Goal: Find specific page/section: Find specific page/section

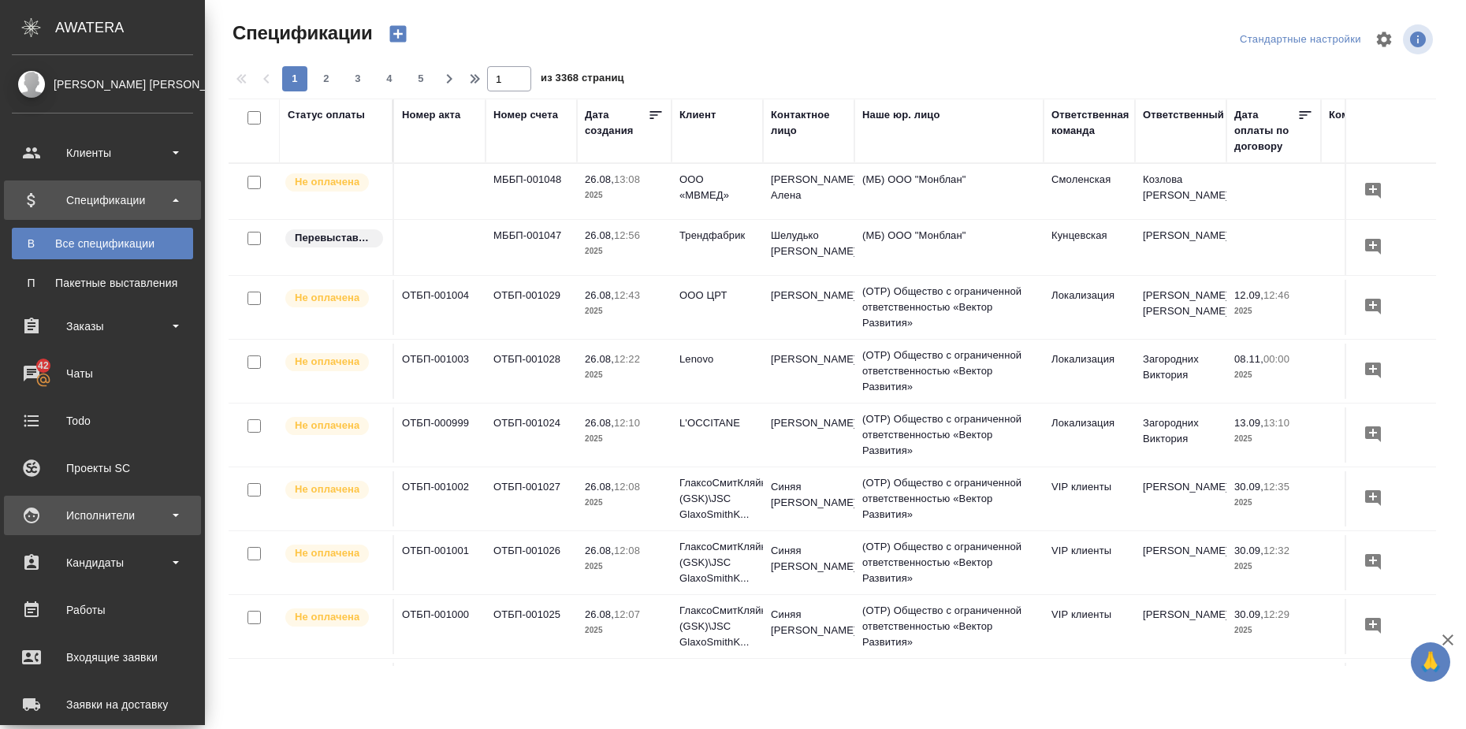
click at [175, 516] on b at bounding box center [176, 515] width 6 height 3
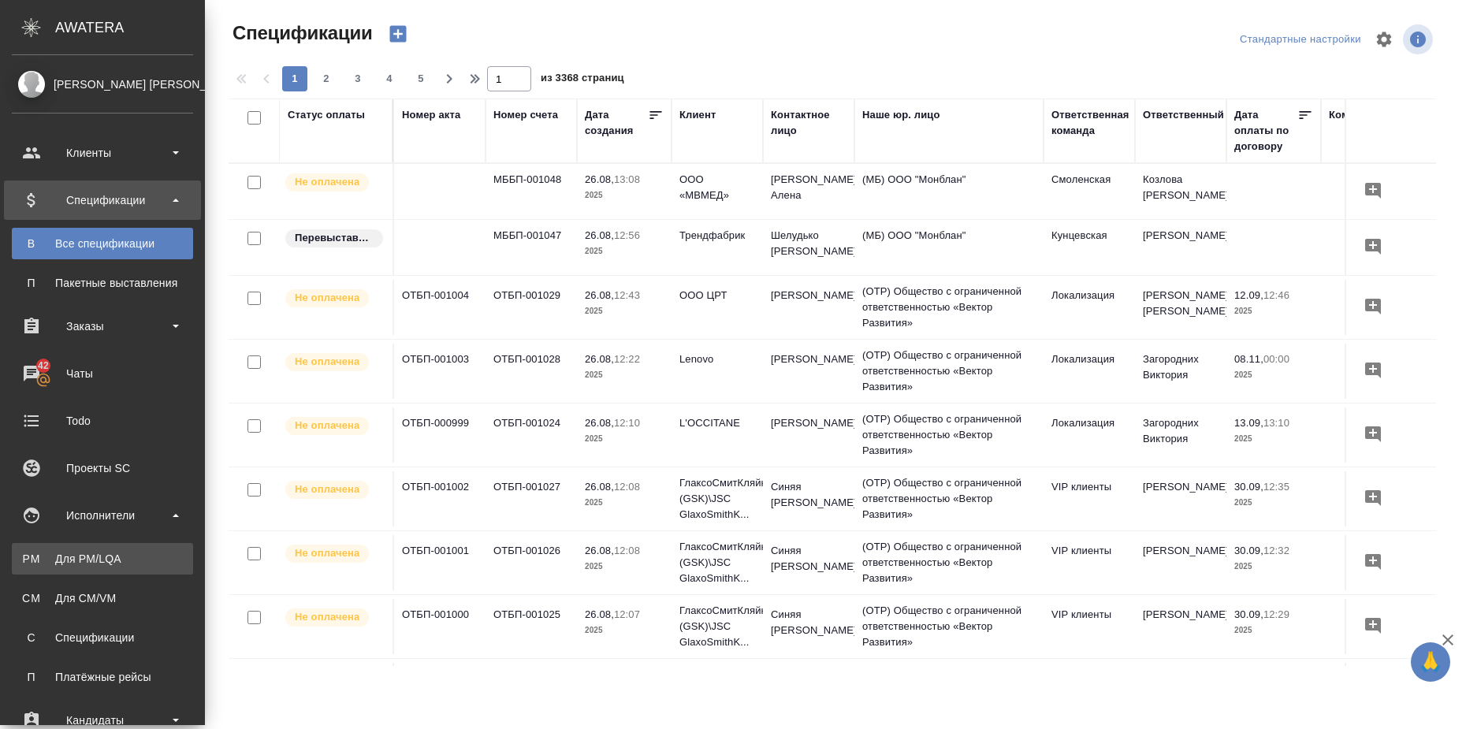
click at [162, 563] on div "Для PM/LQA" at bounding box center [102, 559] width 165 height 16
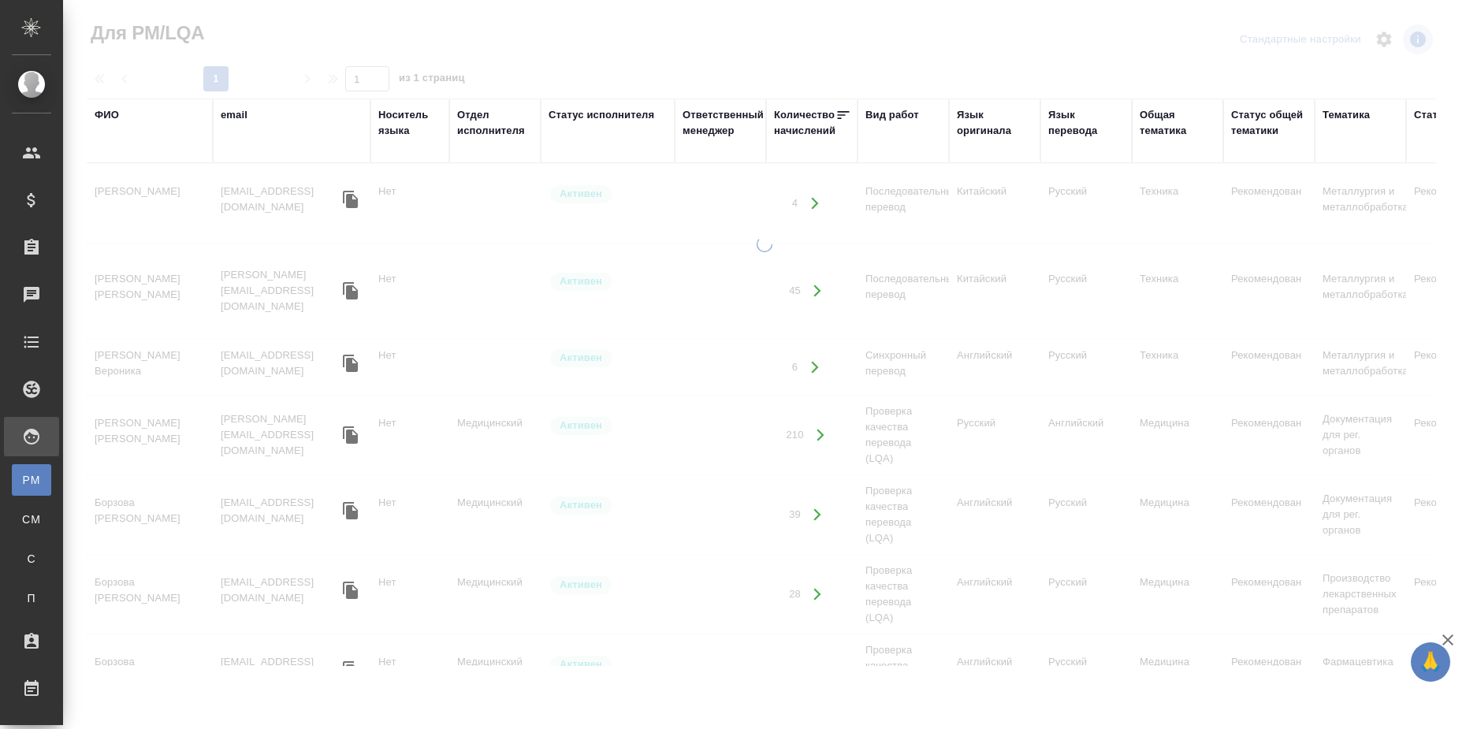
click at [885, 114] on div "Вид работ" at bounding box center [892, 115] width 54 height 16
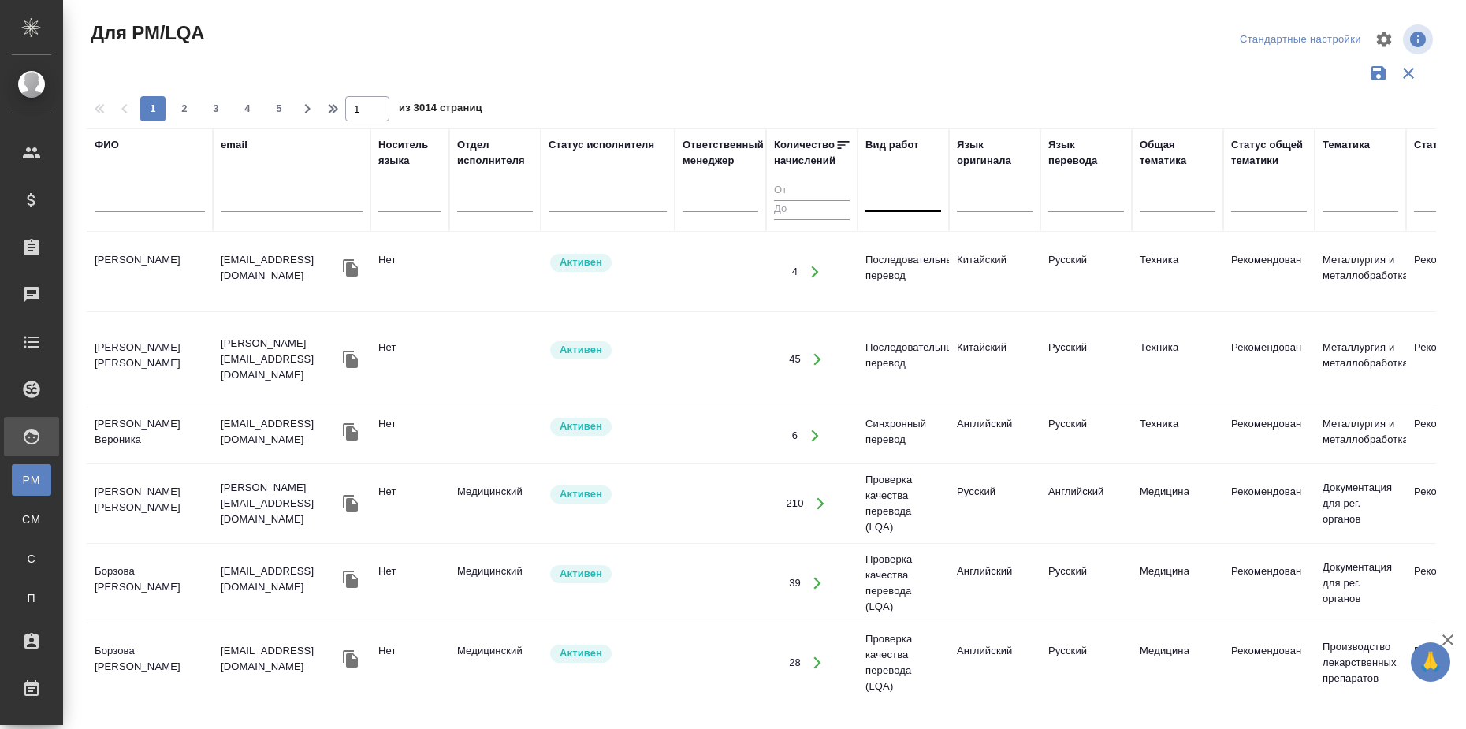
click at [887, 203] on div at bounding box center [903, 196] width 76 height 23
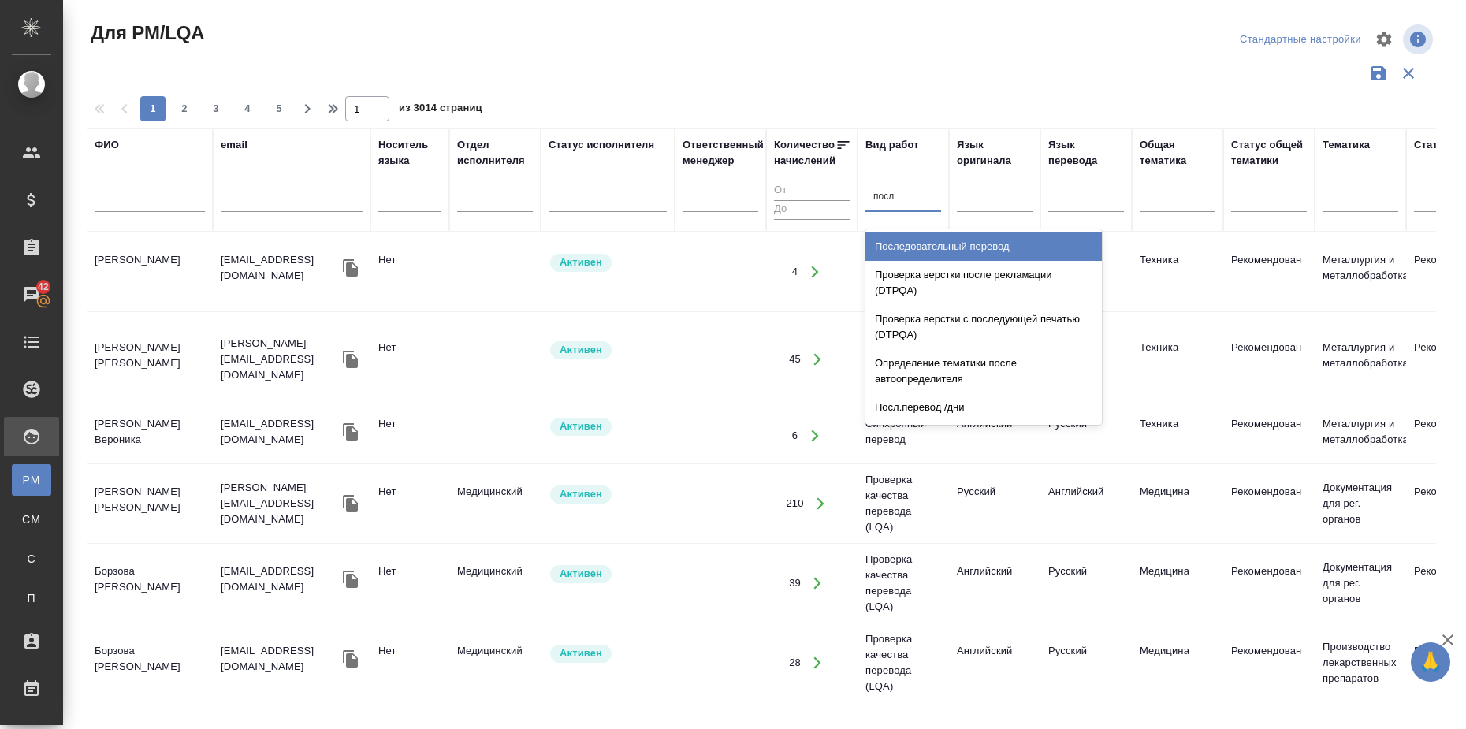
type input "после"
click at [924, 239] on div "Последовательный перевод" at bounding box center [983, 246] width 236 height 28
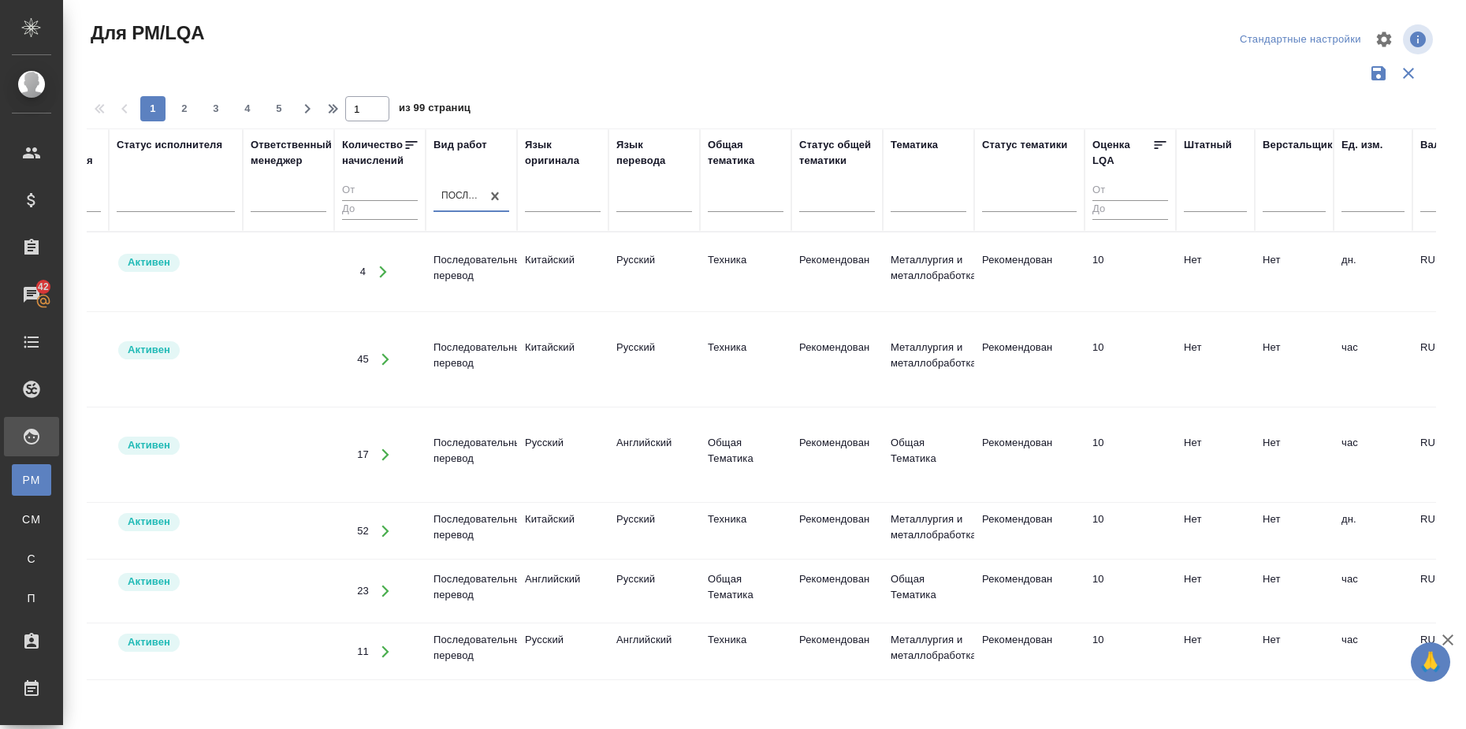
scroll to position [0, 827]
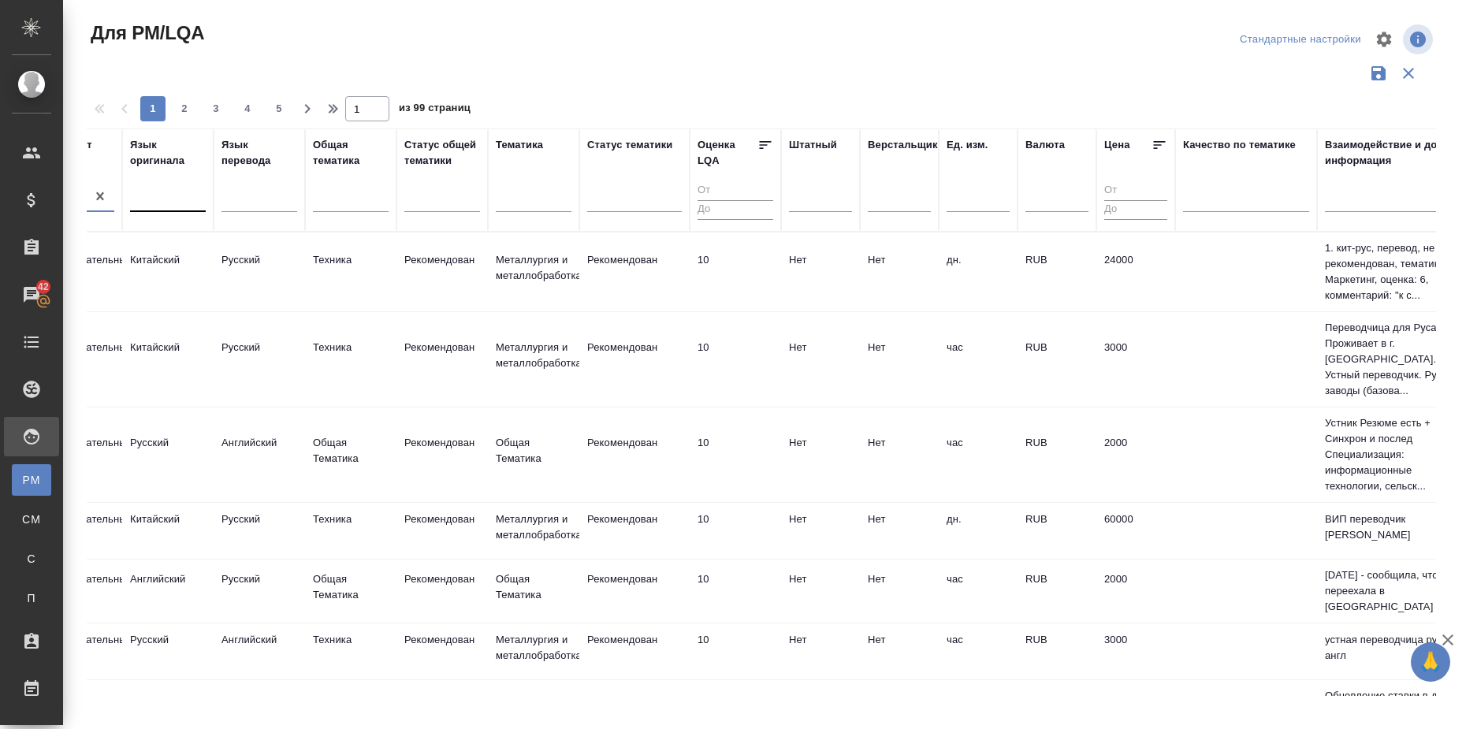
click at [162, 205] on div at bounding box center [168, 196] width 76 height 23
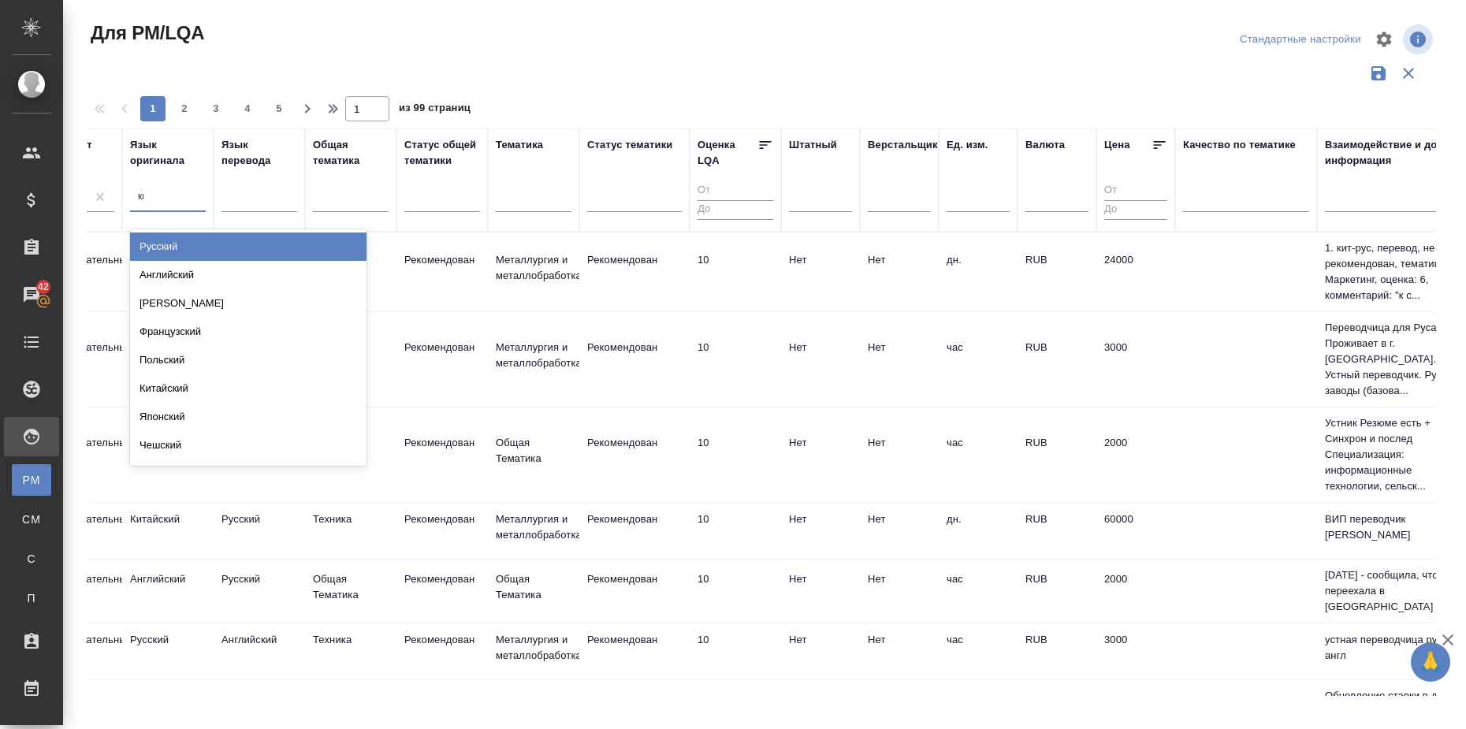
type input "кита"
click at [162, 240] on div "Китайский" at bounding box center [248, 246] width 236 height 28
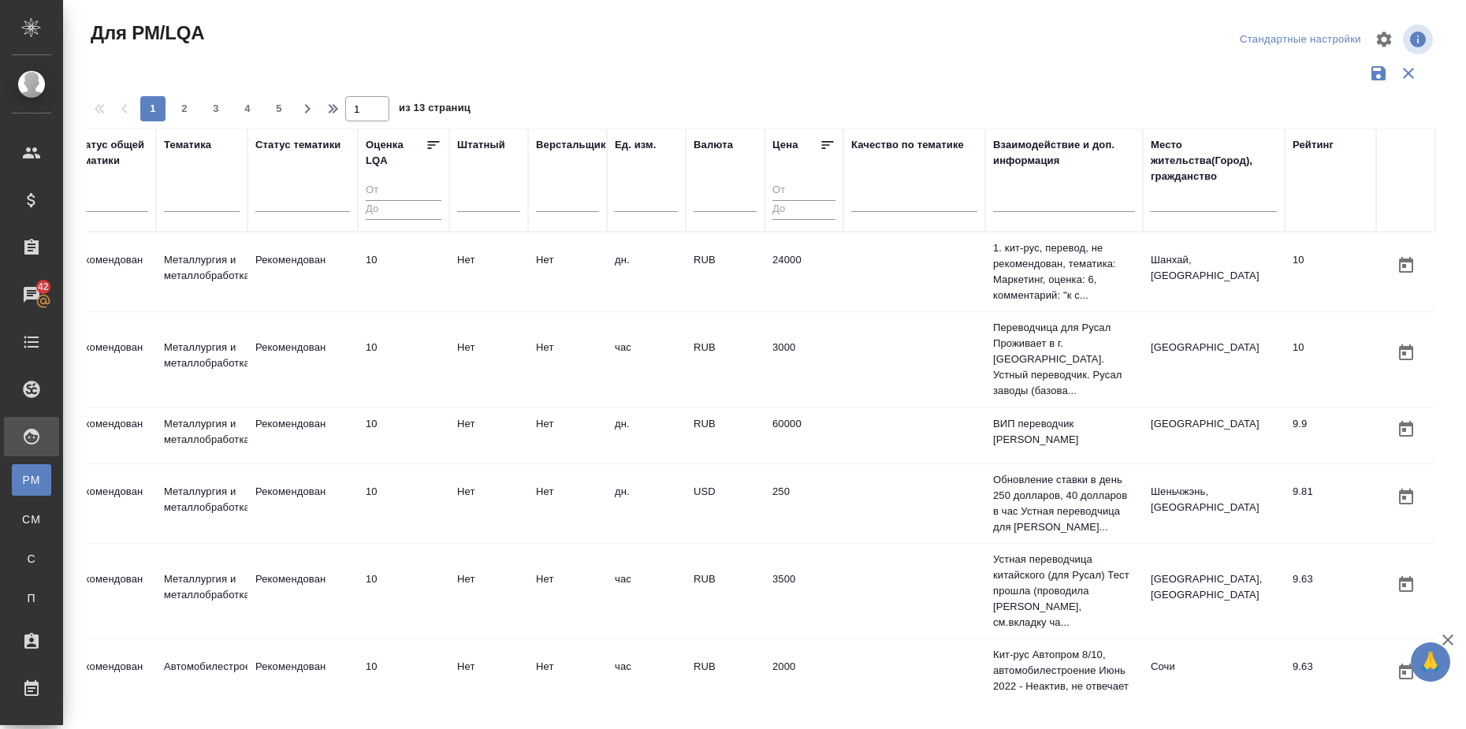
scroll to position [0, 1173]
click at [1151, 205] on input "text" at bounding box center [1214, 202] width 126 height 20
type input "[GEOGRAPHIC_DATA]"
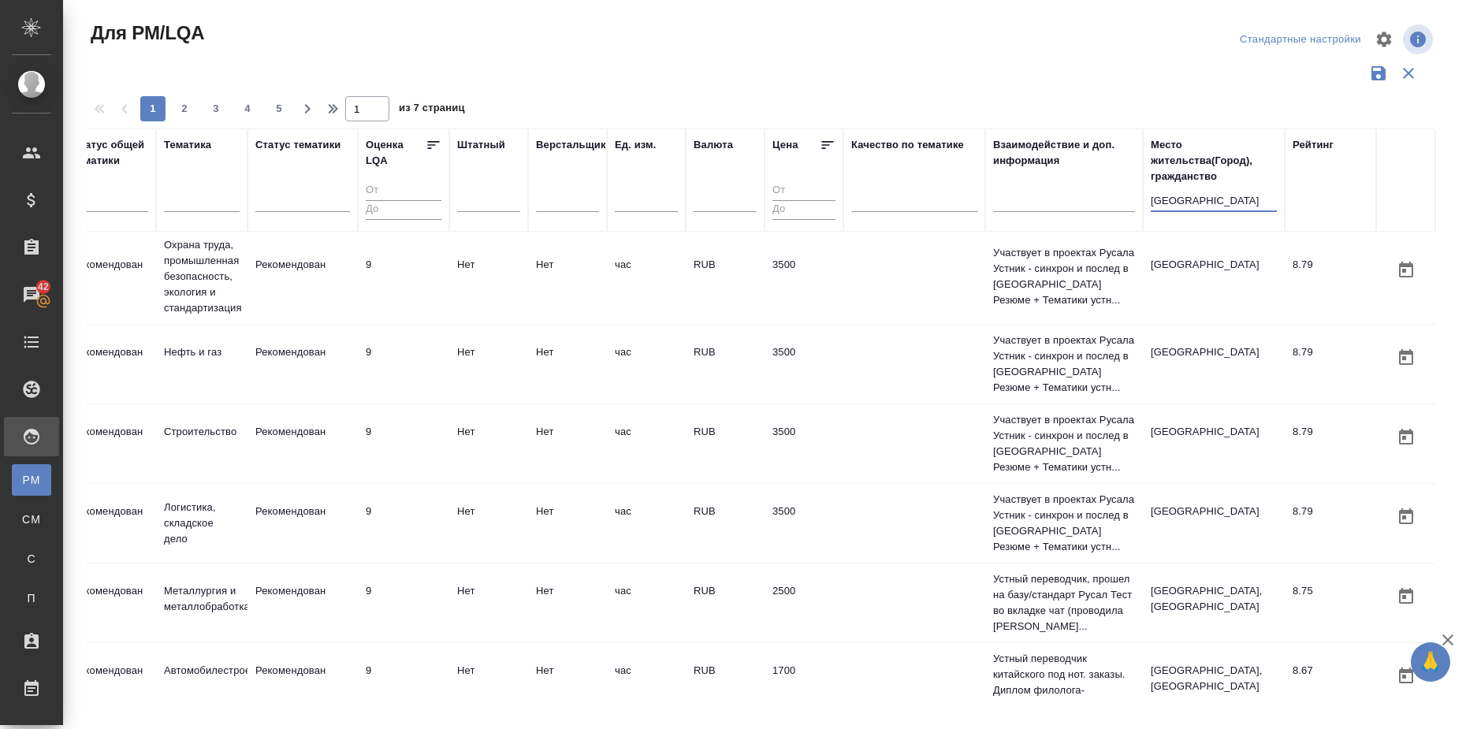
scroll to position [296, 1173]
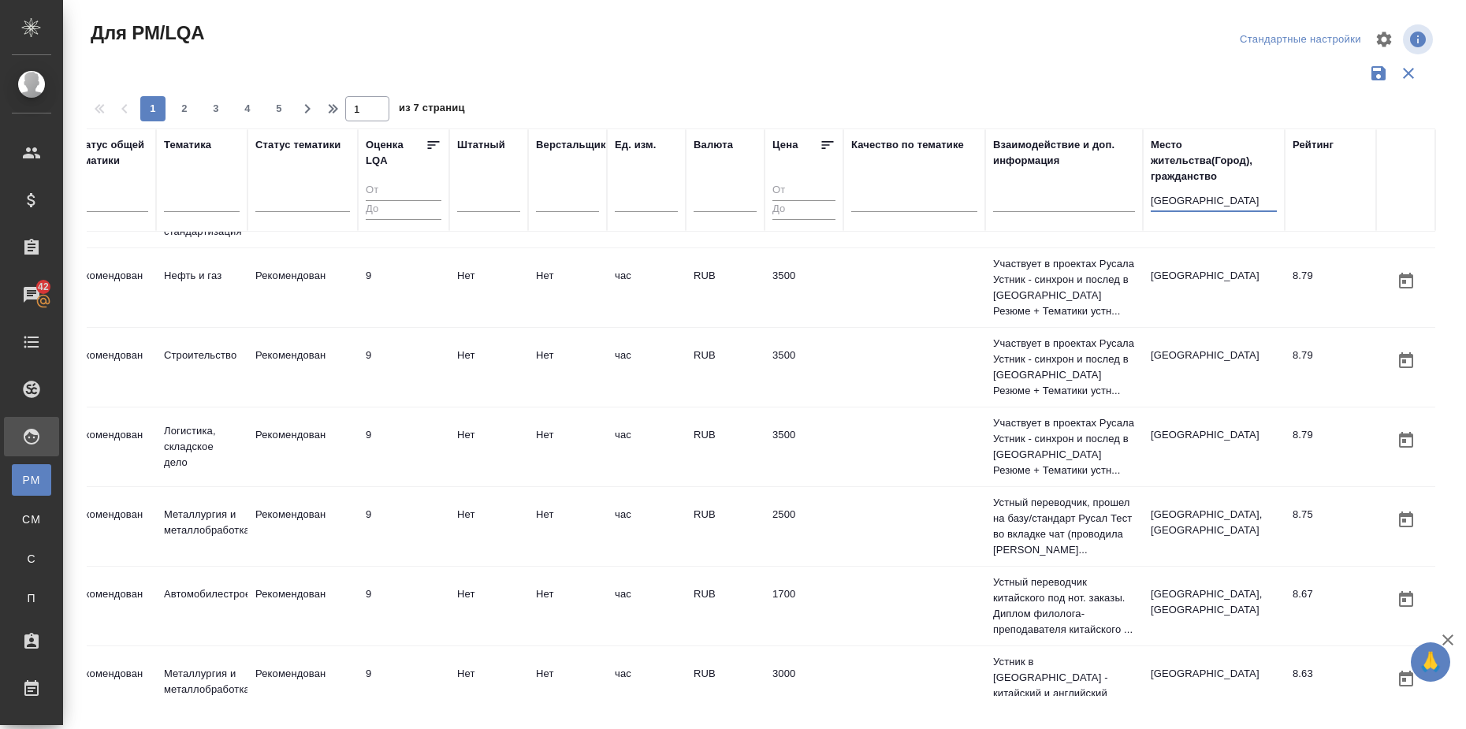
click at [820, 146] on icon at bounding box center [828, 145] width 16 height 16
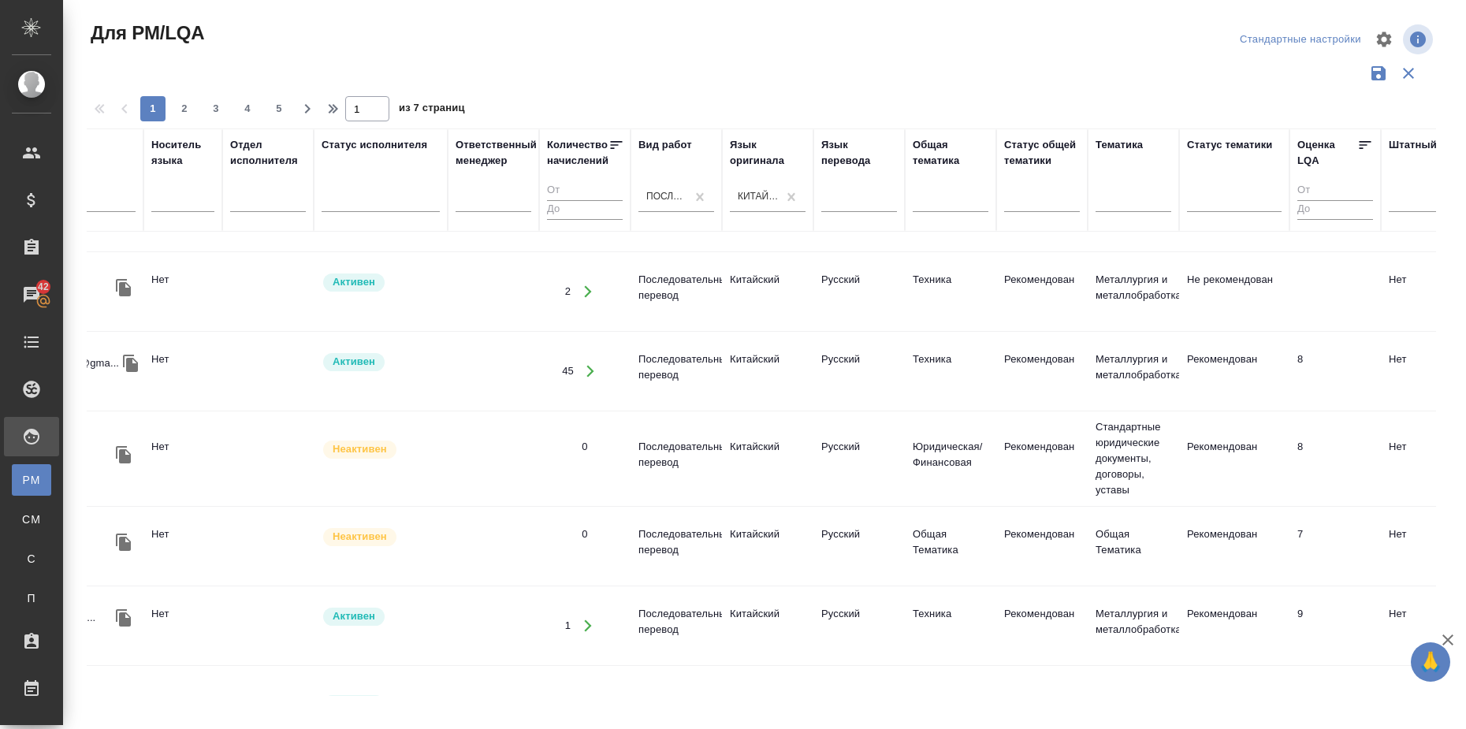
scroll to position [394, 198]
